Goal: Transaction & Acquisition: Obtain resource

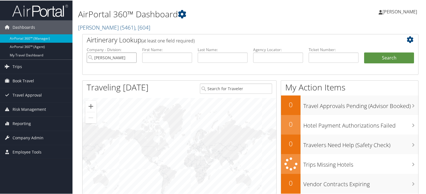
click at [132, 56] on input "[PERSON_NAME]" at bounding box center [112, 57] width 50 height 10
click at [264, 59] on input "text" at bounding box center [278, 57] width 50 height 10
paste input "DNRSY2"
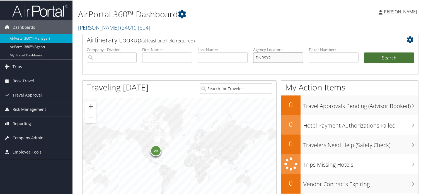
type input "DNRSY2"
click at [381, 53] on button "Search" at bounding box center [389, 57] width 50 height 11
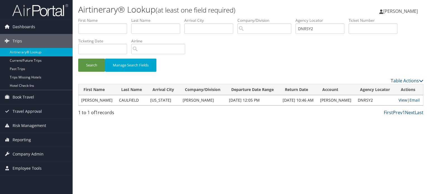
click at [399, 99] on link "View" at bounding box center [402, 99] width 9 height 5
click at [335, 31] on input "DNRSY2" at bounding box center [319, 28] width 49 height 10
paste input "DNTRPR"
type input "DNTRPR"
click at [90, 64] on button "Search" at bounding box center [91, 65] width 27 height 13
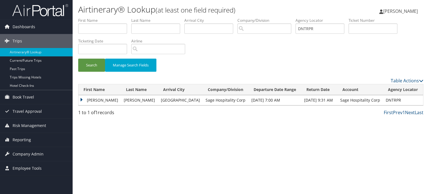
click at [82, 100] on td "JAMES LELAND" at bounding box center [99, 100] width 42 height 10
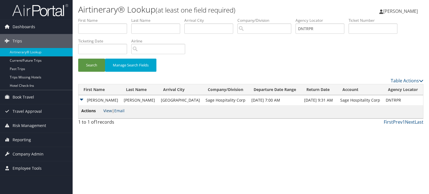
click at [108, 111] on link "View" at bounding box center [107, 110] width 9 height 5
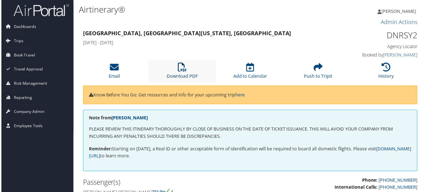
click at [186, 76] on link "Download PDF" at bounding box center [182, 72] width 31 height 13
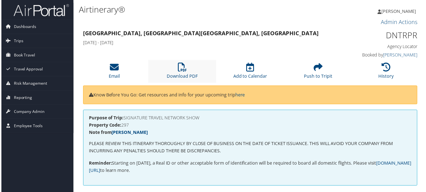
click at [172, 70] on li "Download PDF" at bounding box center [182, 71] width 68 height 23
